Goal: Transaction & Acquisition: Subscribe to service/newsletter

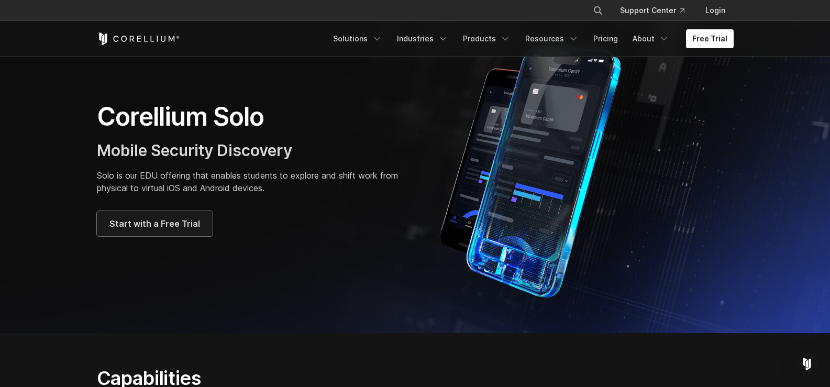
drag, startPoint x: 0, startPoint y: 0, endPoint x: 185, endPoint y: 227, distance: 293.0
click at [185, 227] on span "Start with a Free Trial" at bounding box center [154, 223] width 91 height 13
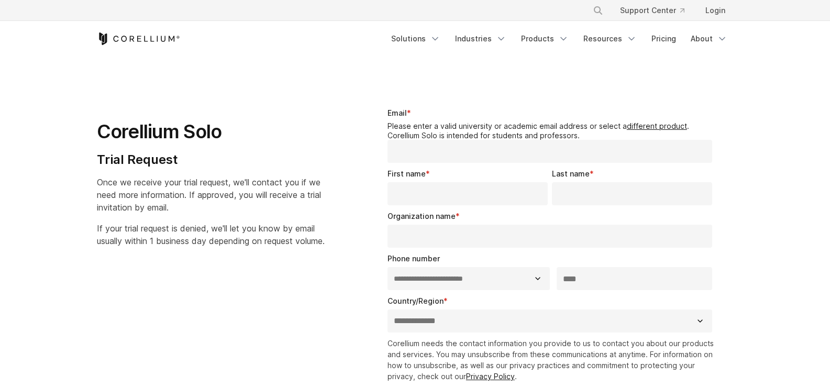
select select "**"
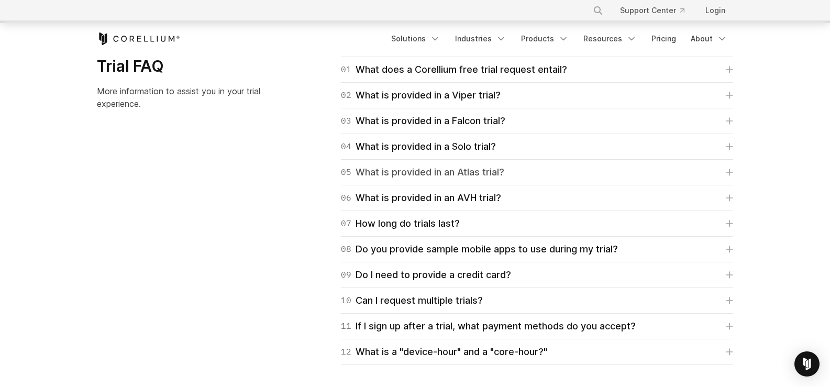
scroll to position [1518, 0]
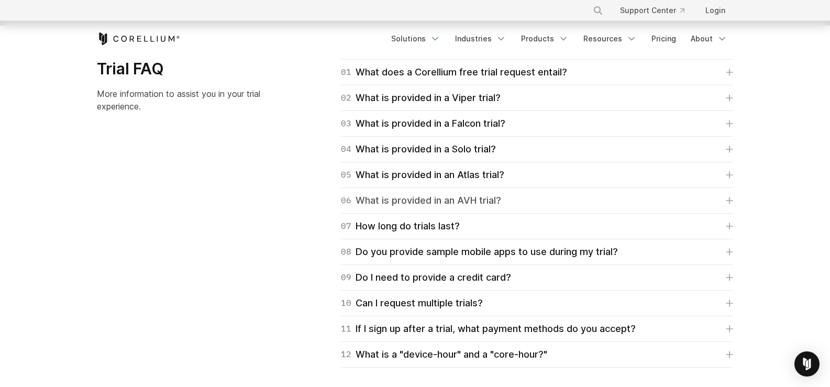
click at [731, 204] on icon at bounding box center [729, 200] width 7 height 7
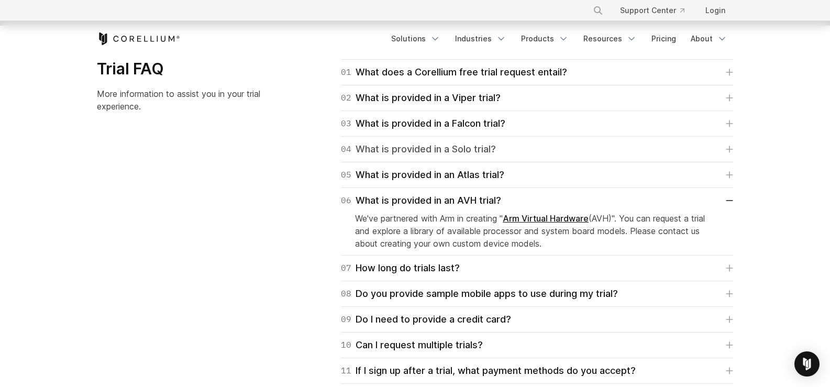
click at [727, 154] on link "04 What is provided in a Solo trial?" at bounding box center [537, 149] width 392 height 15
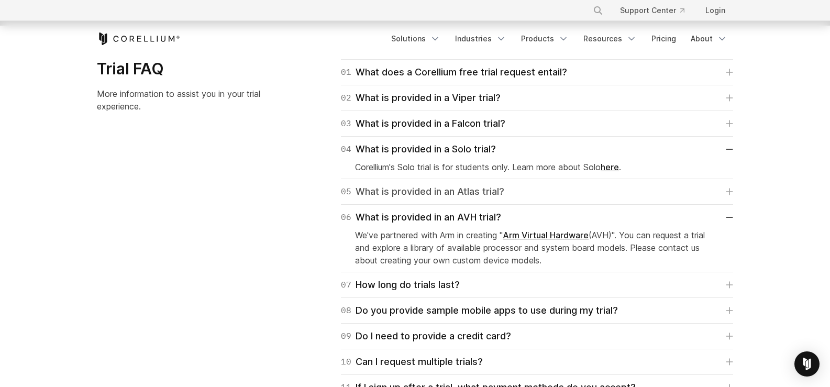
click at [732, 186] on link "05 What is provided in an Atlas trial?" at bounding box center [537, 191] width 392 height 15
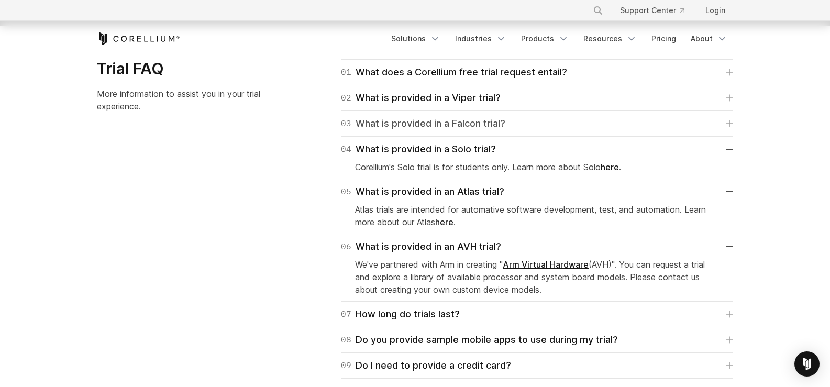
click at [733, 124] on icon at bounding box center [730, 124] width 6 height 6
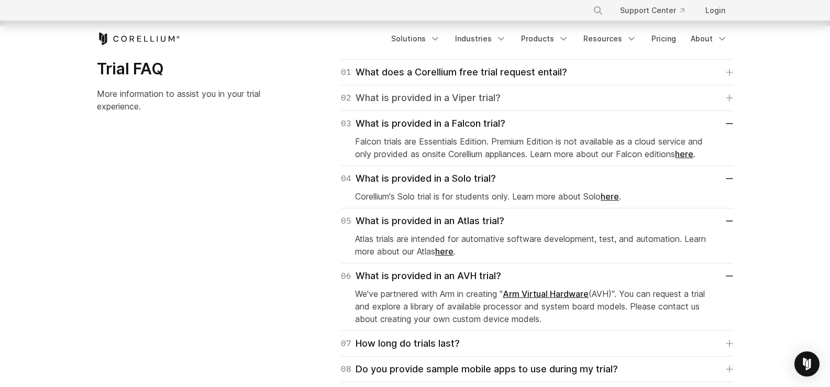
click at [730, 96] on icon at bounding box center [730, 98] width 6 height 6
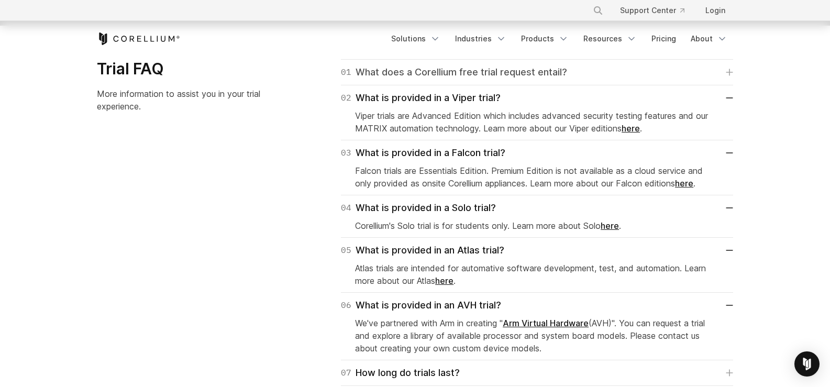
click at [731, 76] on link "01 What does a Corellium free trial request entail?" at bounding box center [537, 72] width 392 height 15
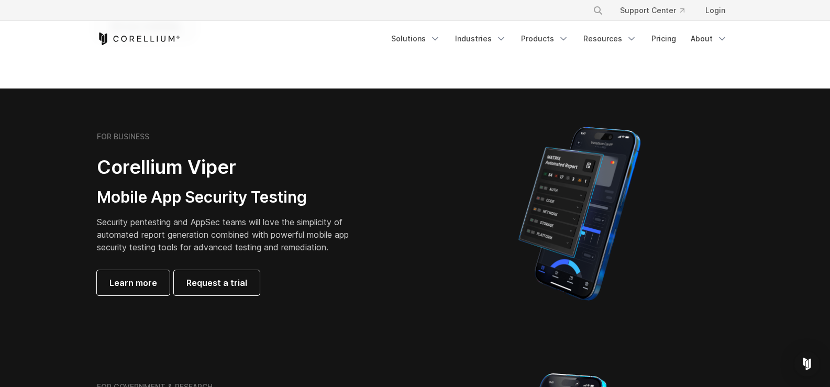
scroll to position [156, 0]
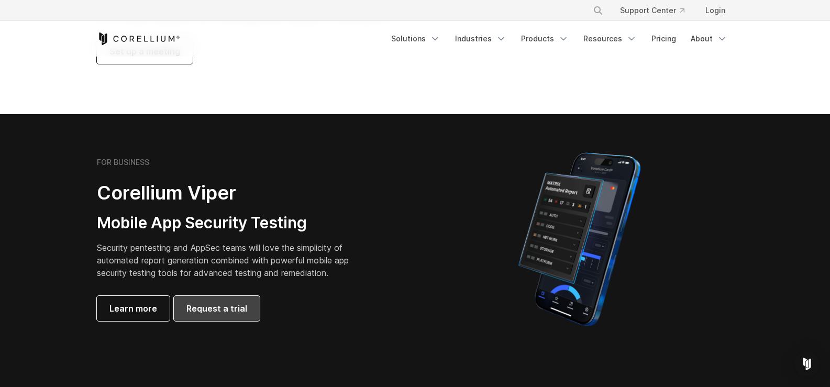
click at [232, 312] on span "Request a trial" at bounding box center [216, 308] width 61 height 13
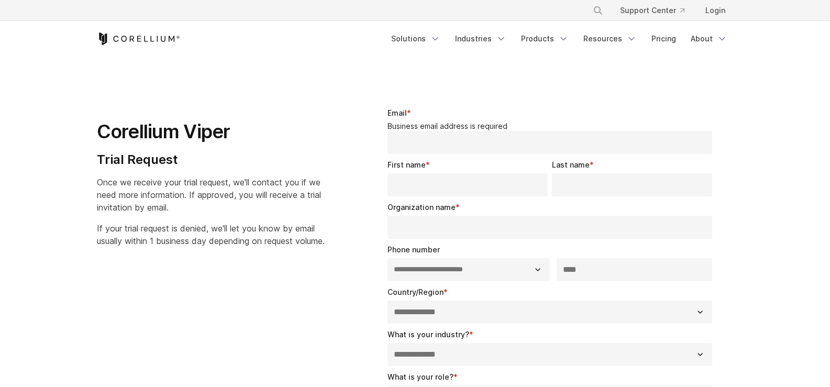
select select "**"
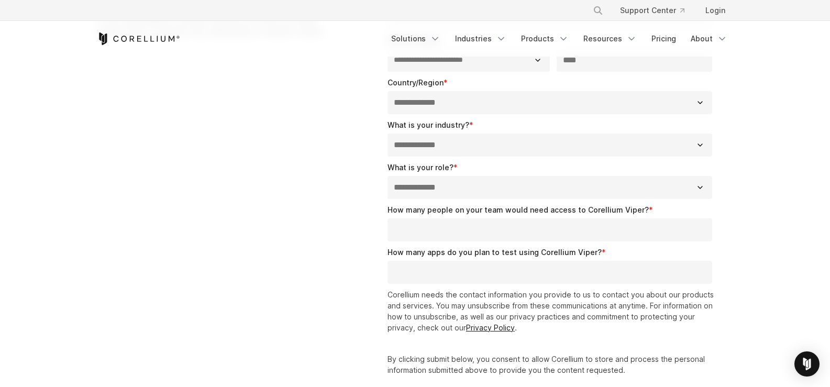
scroll to position [471, 0]
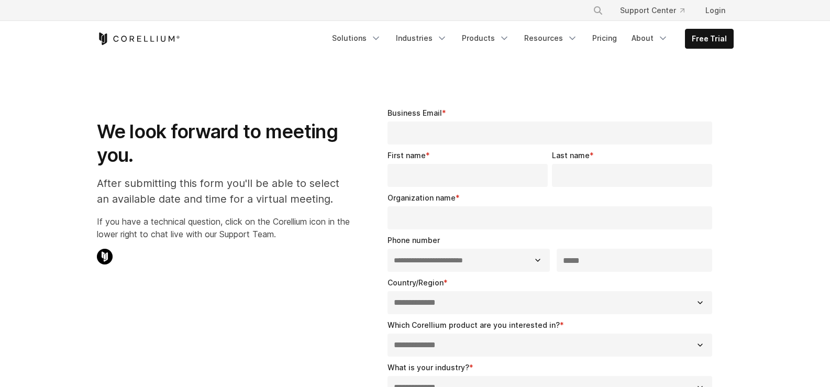
select select "**"
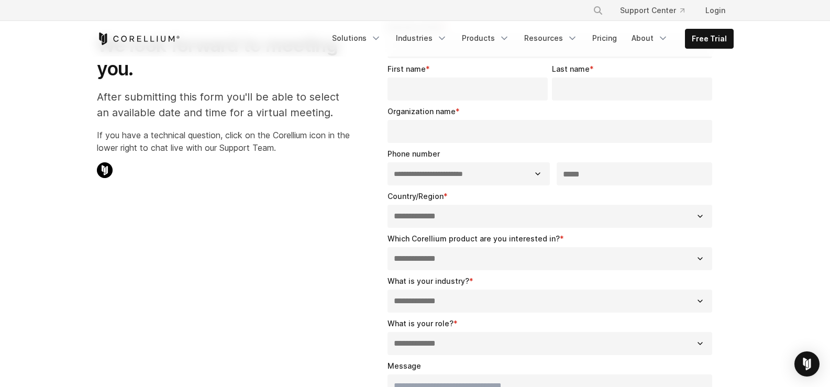
scroll to position [105, 0]
